Goal: Answer question/provide support

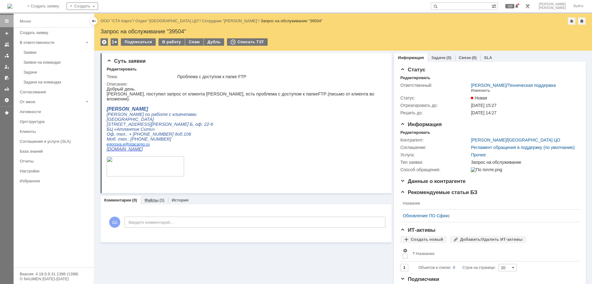
click at [145, 201] on link "Файлы" at bounding box center [151, 199] width 14 height 5
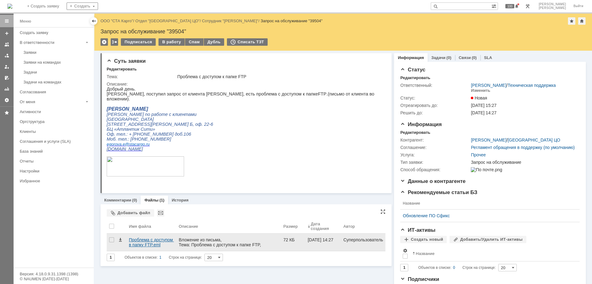
click at [150, 244] on div "Проблема с доступом в папку FTP.eml" at bounding box center [151, 242] width 45 height 10
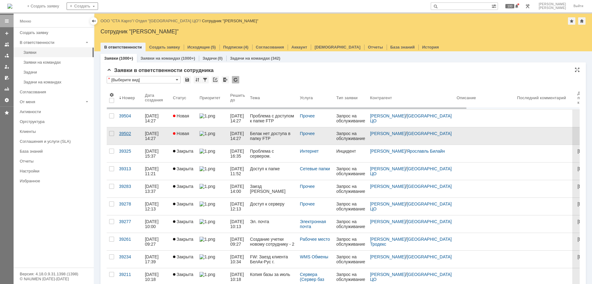
click at [125, 134] on div "39502" at bounding box center [129, 133] width 21 height 5
click at [127, 134] on div "39502" at bounding box center [129, 133] width 21 height 5
click at [124, 130] on link "39502" at bounding box center [130, 135] width 26 height 17
click at [126, 133] on div "39502" at bounding box center [129, 133] width 21 height 5
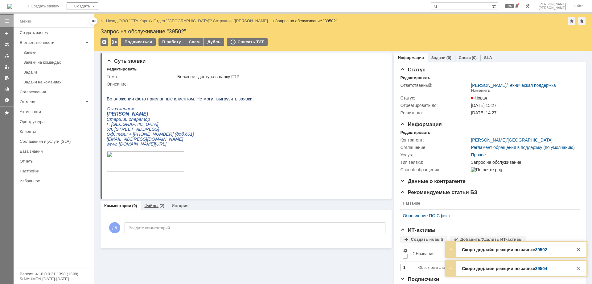
click at [152, 207] on link "Файлы" at bounding box center [151, 205] width 14 height 5
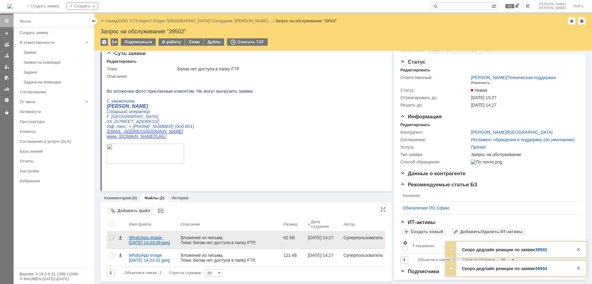
scroll to position [15, 0]
click at [148, 235] on div "WhatsApp Image 2025-09-02 at 14.03.09.jpeg" at bounding box center [152, 240] width 47 height 10
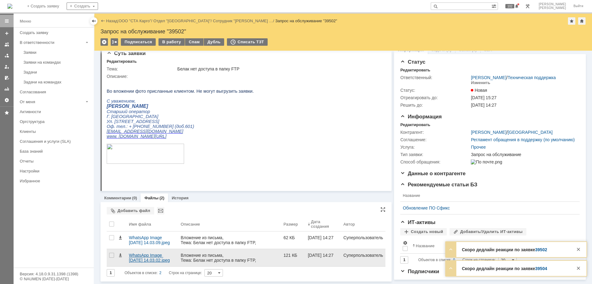
click at [149, 252] on div "WhatsApp Image 2025-09-02 at 14.03.02.jpeg" at bounding box center [152, 257] width 47 height 10
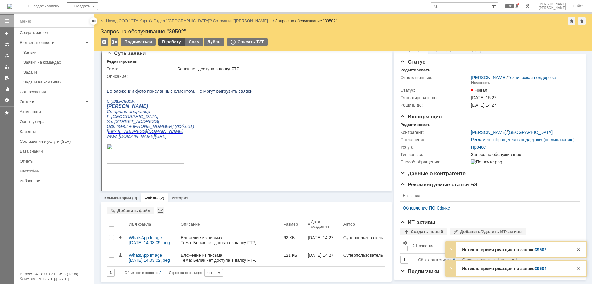
click at [170, 44] on div "В работу" at bounding box center [172, 41] width 26 height 7
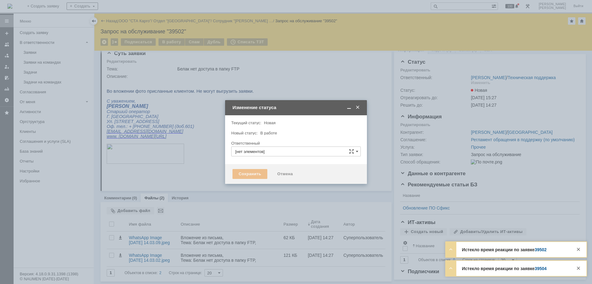
type input "[PERSON_NAME]"
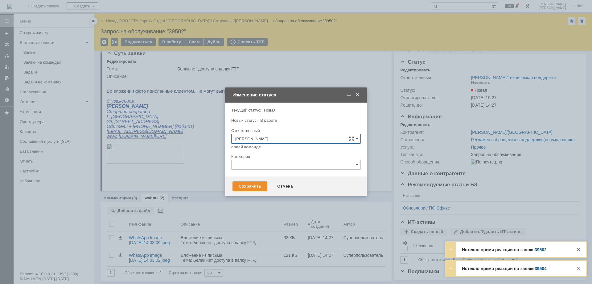
click at [257, 164] on input "text" at bounding box center [296, 165] width 130 height 10
click at [279, 218] on span "Ошибка ПО" at bounding box center [296, 218] width 122 height 5
click at [246, 187] on div "Сохранить" at bounding box center [250, 186] width 35 height 10
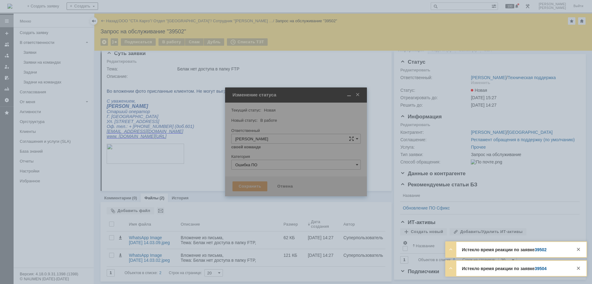
type input "Ошибка ПО"
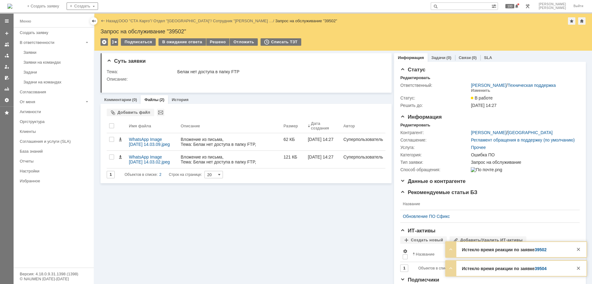
scroll to position [0, 0]
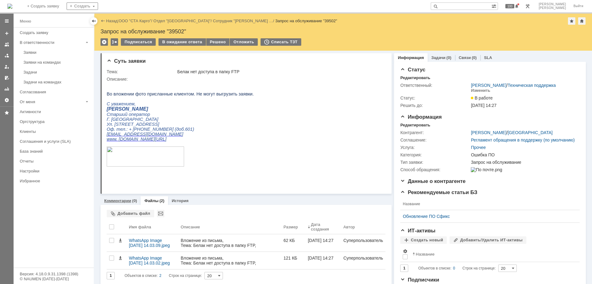
click at [119, 201] on link "Комментарии" at bounding box center [117, 200] width 27 height 5
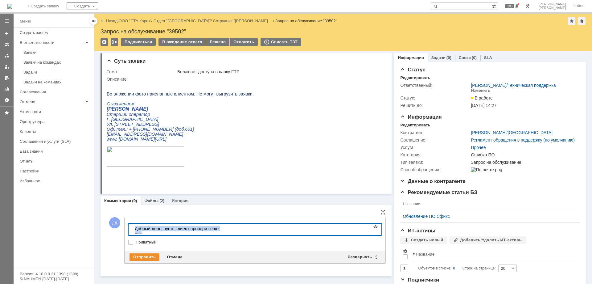
copy div "​Добрый день, пусть клиент проверит ещё раз"
click at [150, 255] on div "Отправить" at bounding box center [145, 256] width 30 height 7
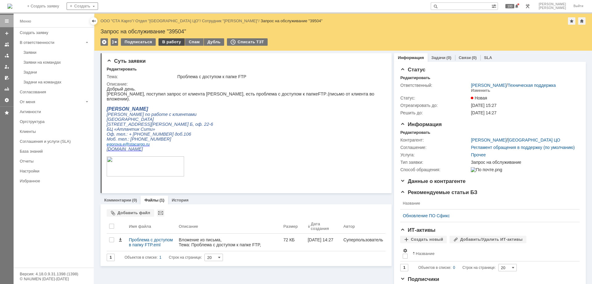
click at [168, 43] on div "В работу" at bounding box center [172, 41] width 26 height 7
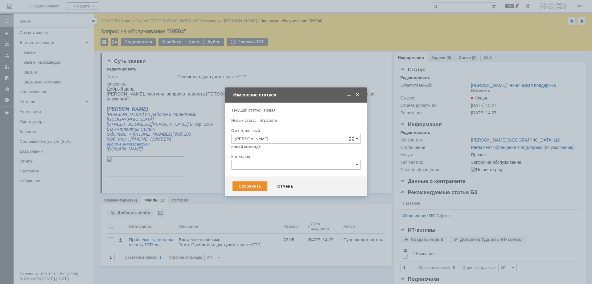
click at [254, 158] on div "Категория" at bounding box center [295, 156] width 128 height 4
click at [263, 166] on input "text" at bounding box center [296, 165] width 130 height 10
click at [273, 247] on span "Ошибка ПО" at bounding box center [296, 245] width 122 height 5
click at [241, 179] on div "Сохранить Отмена" at bounding box center [296, 186] width 142 height 20
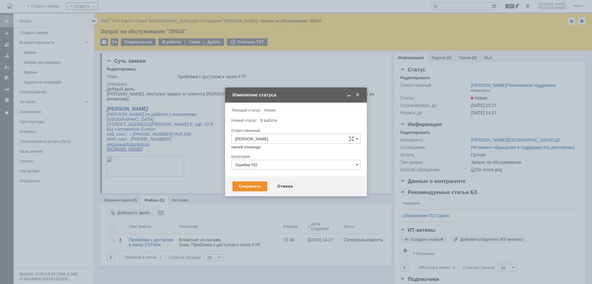
type input "Ошибка ПО"
click at [243, 183] on div "Сохранить" at bounding box center [250, 186] width 35 height 10
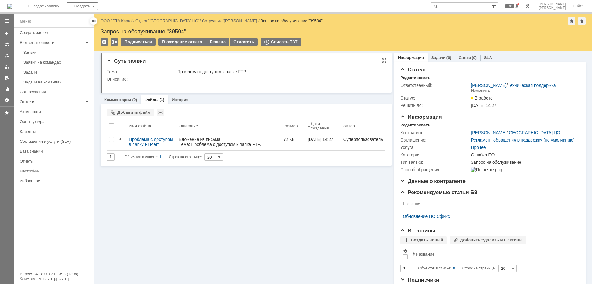
scroll to position [0, 0]
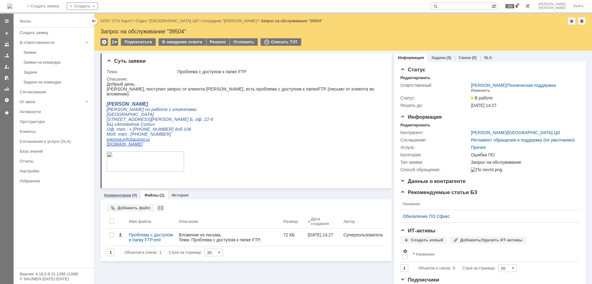
click at [116, 195] on link "Комментарии" at bounding box center [117, 195] width 27 height 5
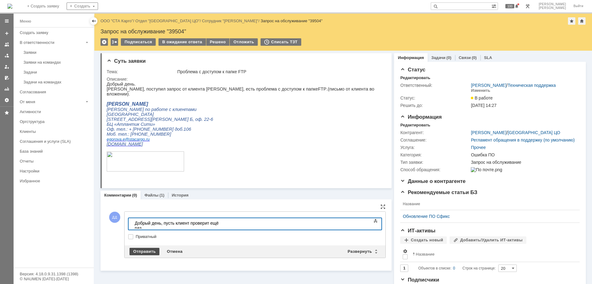
click at [151, 249] on div "Отправить" at bounding box center [145, 250] width 30 height 7
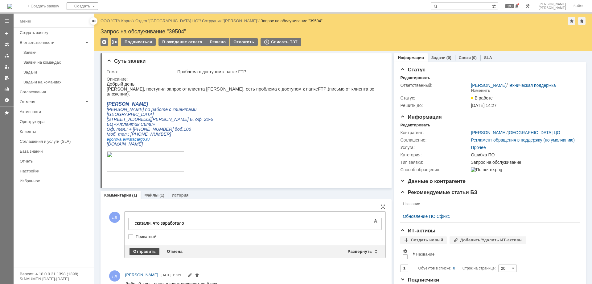
click at [152, 253] on div "Отправить" at bounding box center [145, 250] width 30 height 7
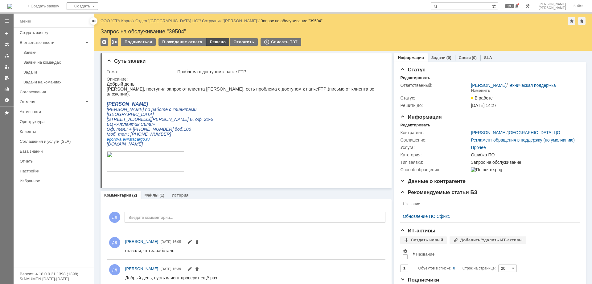
click at [215, 41] on div "Решено" at bounding box center [217, 41] width 23 height 7
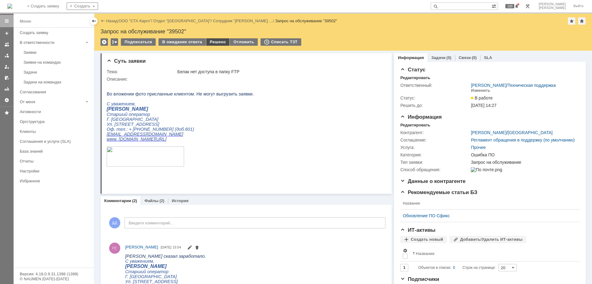
click at [211, 41] on div "Решено" at bounding box center [217, 41] width 23 height 7
